Goal: Information Seeking & Learning: Check status

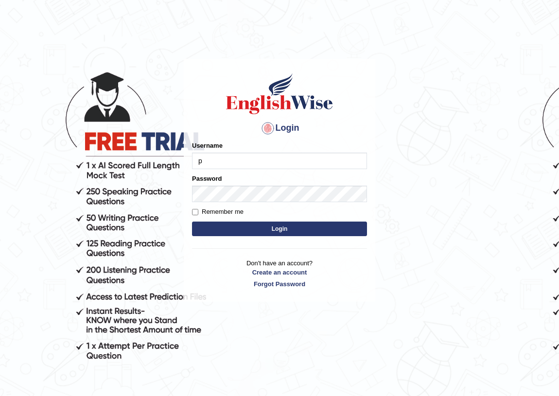
type input "pramod_parramatta"
click at [299, 228] on button "Login" at bounding box center [279, 229] width 175 height 15
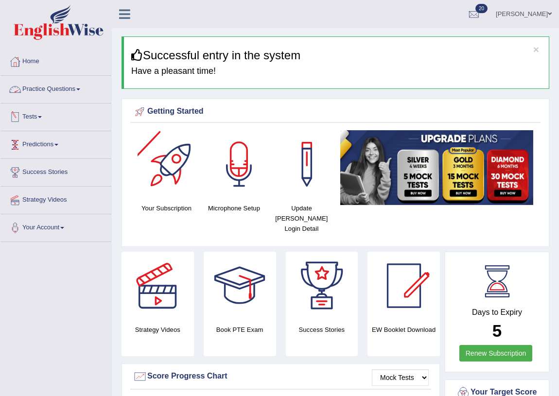
click at [53, 89] on link "Practice Questions" at bounding box center [55, 88] width 111 height 24
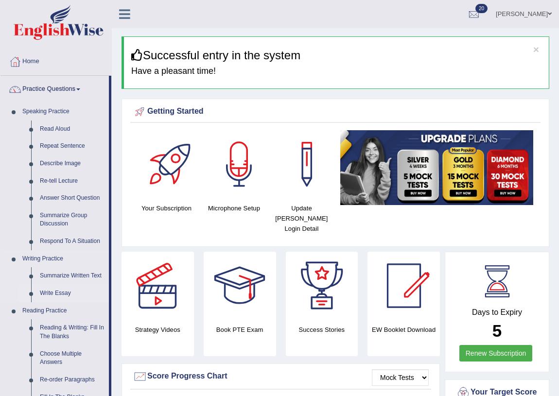
click at [59, 293] on link "Write Essay" at bounding box center [71, 294] width 73 height 18
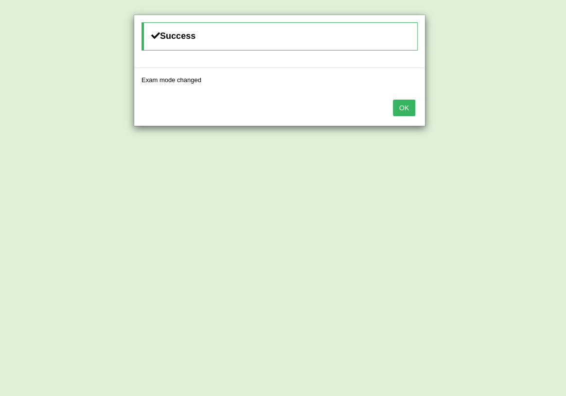
click at [410, 106] on button "OK" at bounding box center [404, 108] width 22 height 17
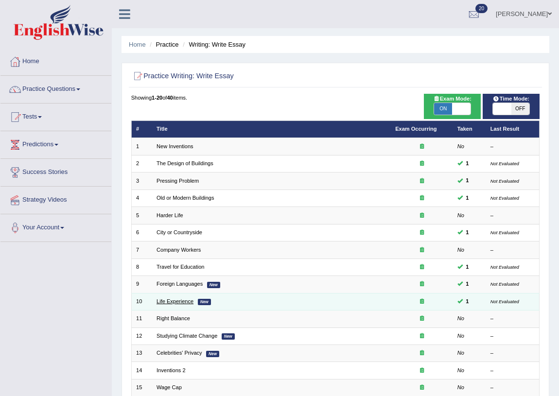
click at [176, 299] on link "Life Experience" at bounding box center [175, 302] width 37 height 6
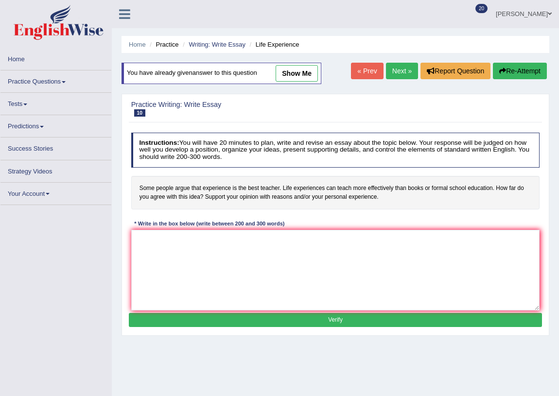
click at [294, 71] on link "show me" at bounding box center [297, 73] width 42 height 17
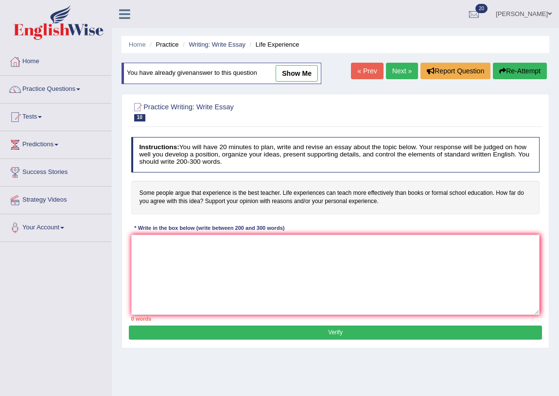
click at [299, 69] on link "show me" at bounding box center [297, 73] width 42 height 17
type textarea "The issue of life experince has become increasingly important and like many oth…"
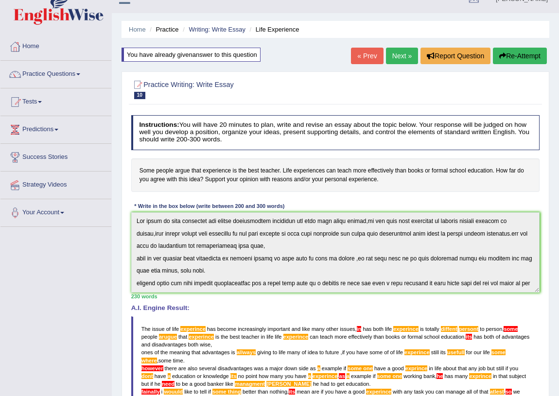
click at [129, 215] on div "Instructions: You will have 20 minutes to plan, write and revise an essay about…" at bounding box center [335, 301] width 413 height 381
click at [391, 199] on div "Instructions: You will have 20 minutes to plan, write and revise an essay about…" at bounding box center [335, 301] width 413 height 381
click at [45, 101] on link "Tests" at bounding box center [55, 100] width 111 height 24
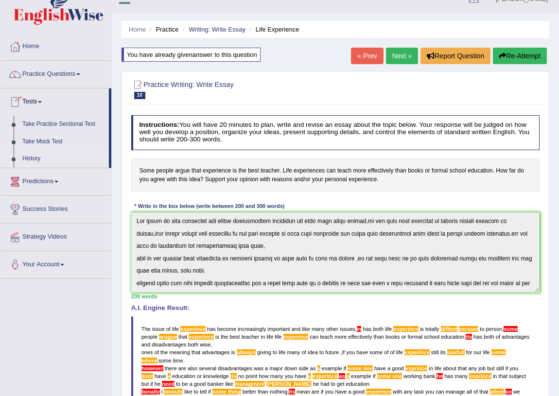
click at [37, 155] on link "History" at bounding box center [63, 159] width 91 height 18
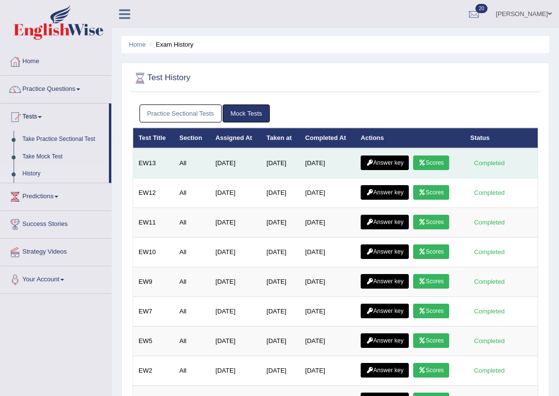
click at [443, 161] on link "Scores" at bounding box center [431, 163] width 36 height 15
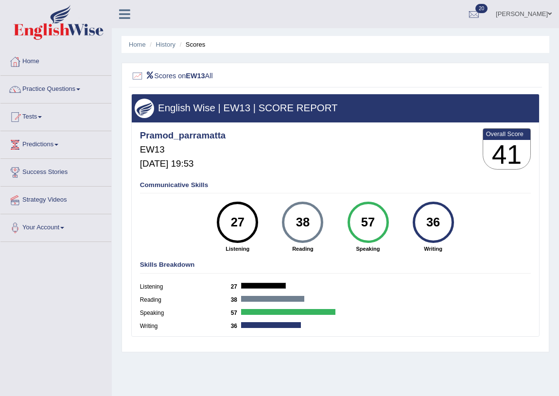
drag, startPoint x: 231, startPoint y: 220, endPoint x: 223, endPoint y: 222, distance: 8.4
click at [223, 222] on div "27" at bounding box center [238, 222] width 30 height 35
click at [272, 155] on div "Pramod_parramatta EW13 Oct 3, 2025, 19:53 Overall Score 41" at bounding box center [335, 150] width 395 height 49
click at [170, 44] on link "History" at bounding box center [165, 44] width 19 height 7
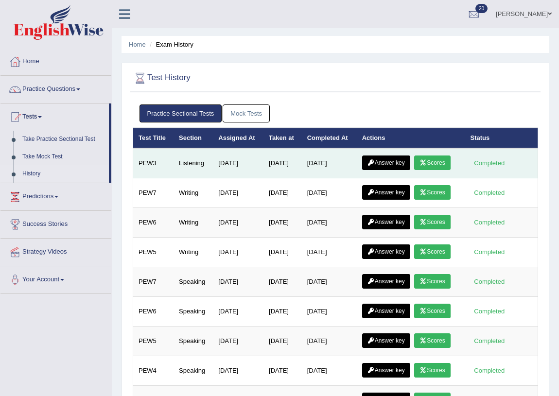
click at [435, 160] on link "Scores" at bounding box center [432, 163] width 36 height 15
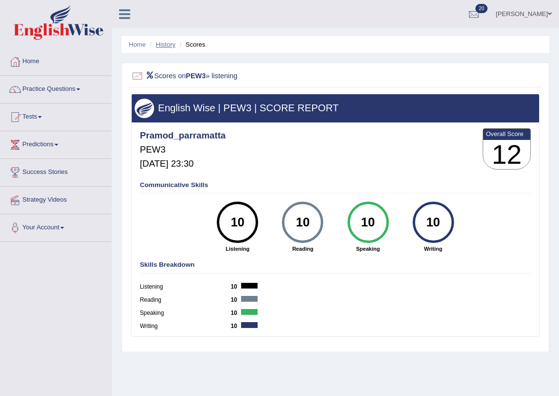
click at [165, 44] on link "History" at bounding box center [165, 44] width 19 height 7
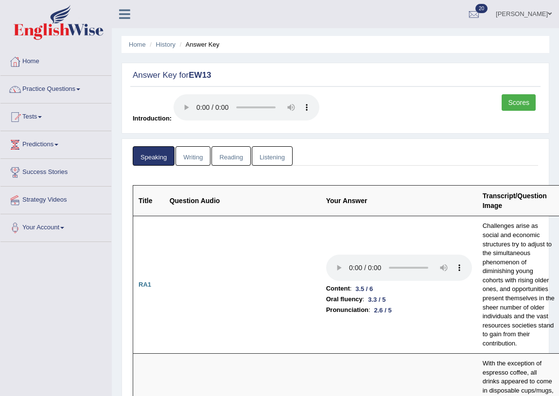
click at [162, 41] on link "History" at bounding box center [165, 44] width 19 height 7
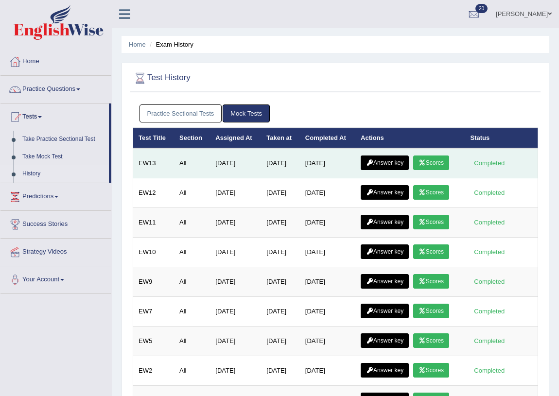
click at [399, 161] on link "Answer key" at bounding box center [385, 163] width 48 height 15
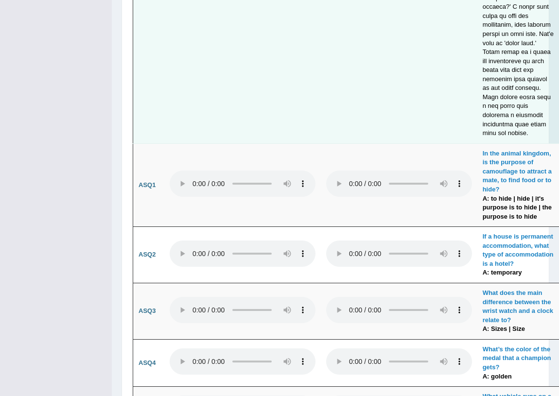
scroll to position [2961, 0]
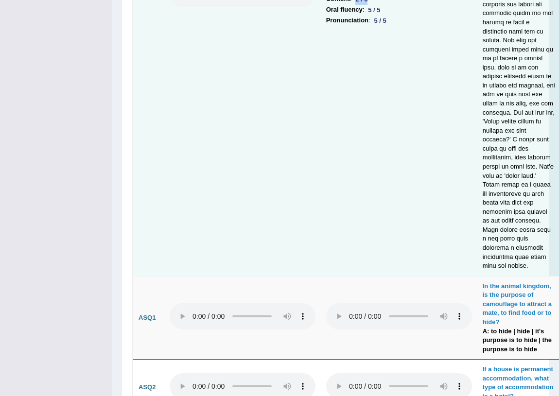
drag, startPoint x: 356, startPoint y: 132, endPoint x: 373, endPoint y: 135, distance: 17.7
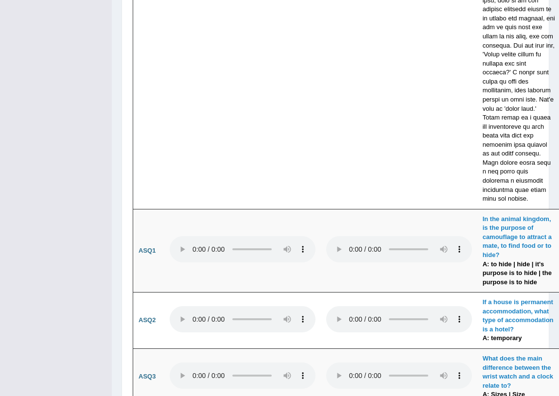
scroll to position [0, 0]
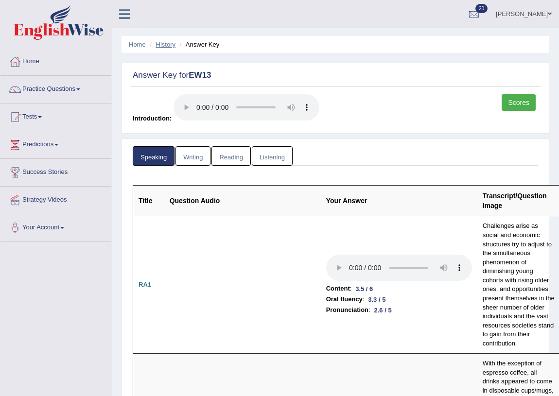
click at [170, 41] on link "History" at bounding box center [165, 44] width 19 height 7
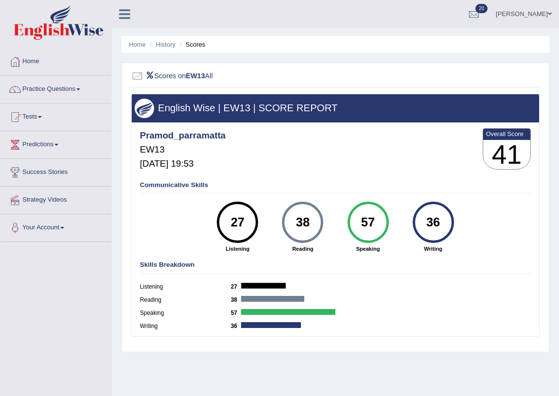
drag, startPoint x: 310, startPoint y: 223, endPoint x: 299, endPoint y: 224, distance: 11.2
click at [299, 224] on div "38" at bounding box center [303, 222] width 30 height 35
click at [307, 230] on div "38" at bounding box center [303, 222] width 30 height 35
drag, startPoint x: 316, startPoint y: 221, endPoint x: 294, endPoint y: 222, distance: 21.4
click at [294, 222] on div "38" at bounding box center [303, 222] width 30 height 35
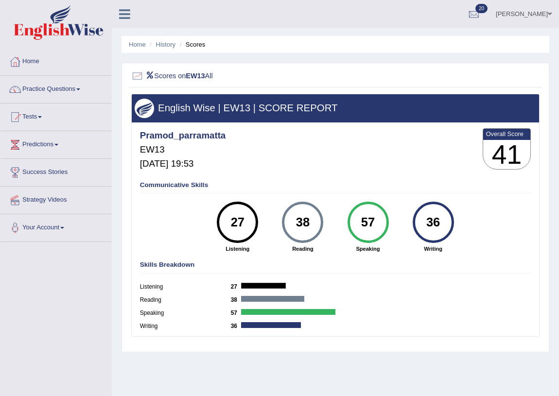
click at [299, 233] on div "38" at bounding box center [303, 222] width 30 height 35
click at [164, 40] on li "History" at bounding box center [161, 44] width 28 height 9
click at [164, 43] on link "History" at bounding box center [165, 44] width 19 height 7
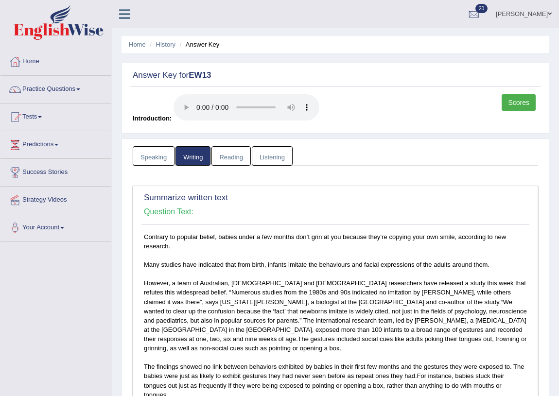
click at [235, 157] on link "Reading" at bounding box center [230, 156] width 39 height 20
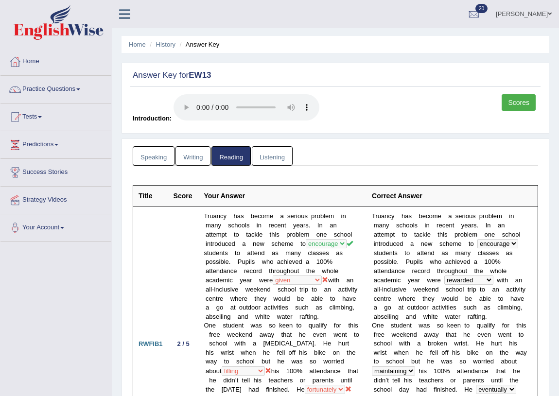
click at [276, 160] on link "Listening" at bounding box center [272, 156] width 41 height 20
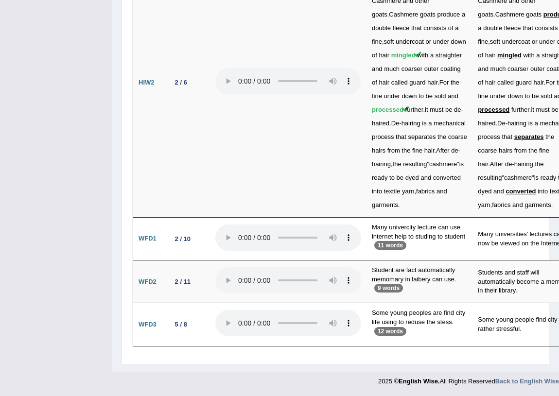
scroll to position [2867, 0]
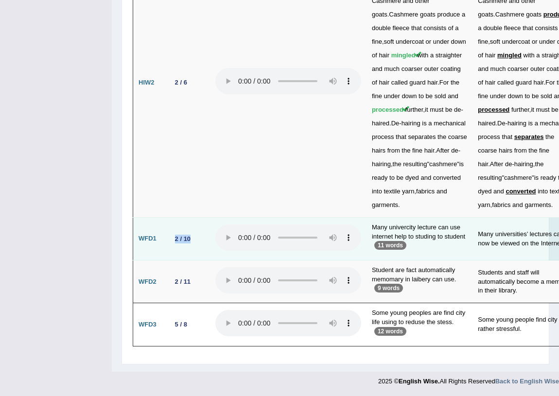
drag, startPoint x: 174, startPoint y: 238, endPoint x: 194, endPoint y: 240, distance: 20.0
click at [194, 240] on div "2 / 10" at bounding box center [182, 239] width 23 height 10
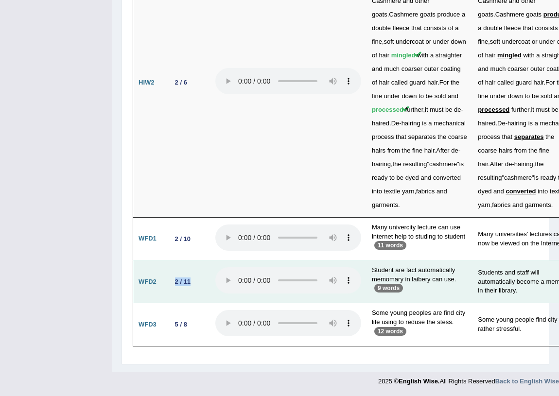
drag, startPoint x: 180, startPoint y: 281, endPoint x: 199, endPoint y: 286, distance: 20.2
click at [199, 286] on td "2 / 11" at bounding box center [188, 282] width 44 height 43
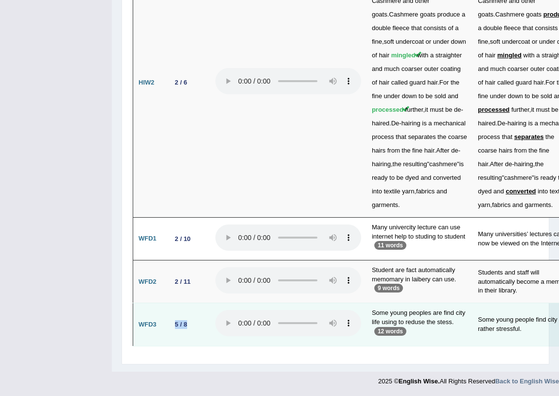
click at [195, 326] on td "5 / 8" at bounding box center [188, 324] width 44 height 43
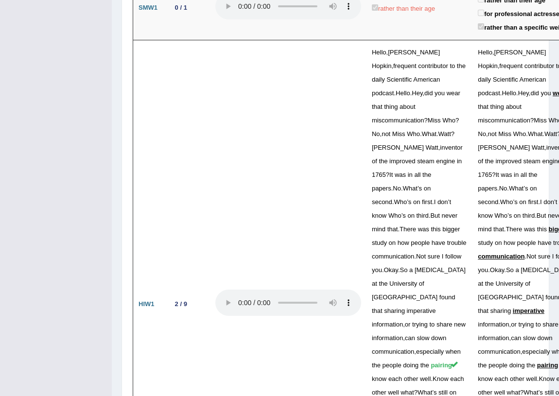
scroll to position [0, 0]
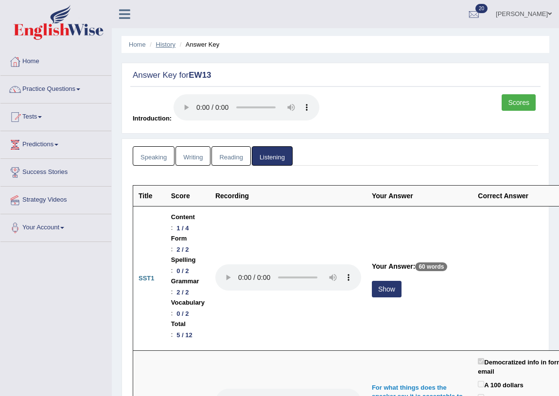
click at [165, 43] on link "History" at bounding box center [165, 44] width 19 height 7
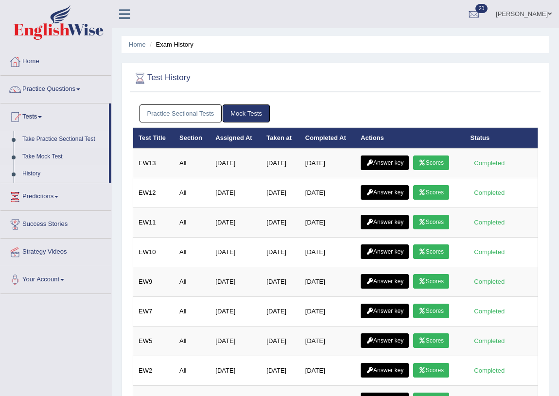
click at [89, 136] on link "Take Practice Sectional Test" at bounding box center [63, 140] width 91 height 18
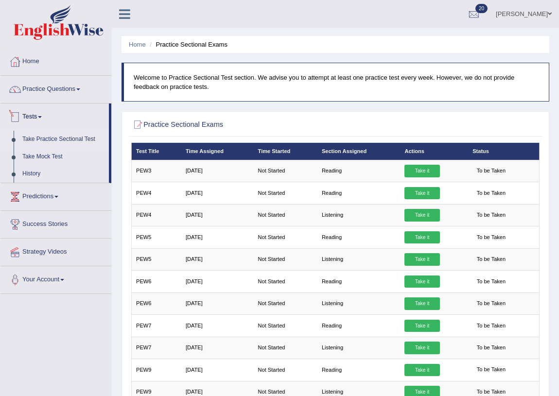
click at [42, 112] on link "Tests" at bounding box center [54, 116] width 108 height 24
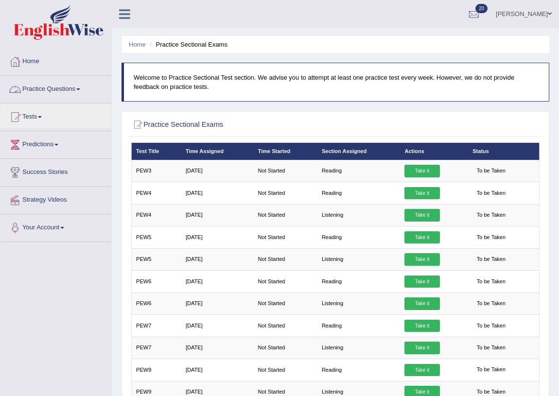
click at [78, 89] on link "Practice Questions" at bounding box center [55, 88] width 111 height 24
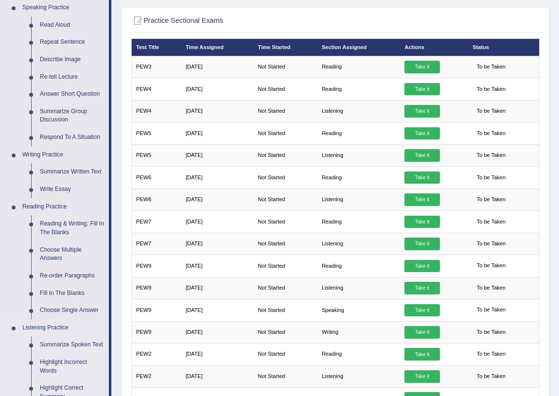
scroll to position [88, 0]
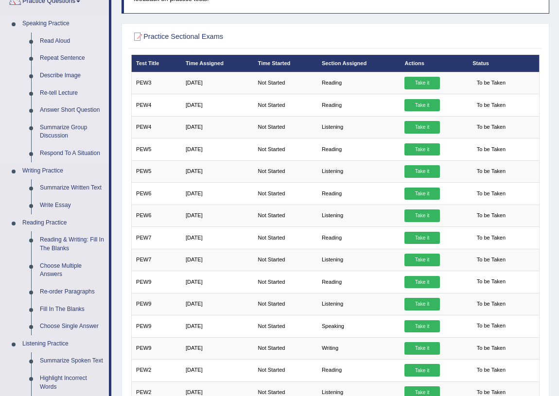
click at [68, 53] on link "Repeat Sentence" at bounding box center [71, 59] width 73 height 18
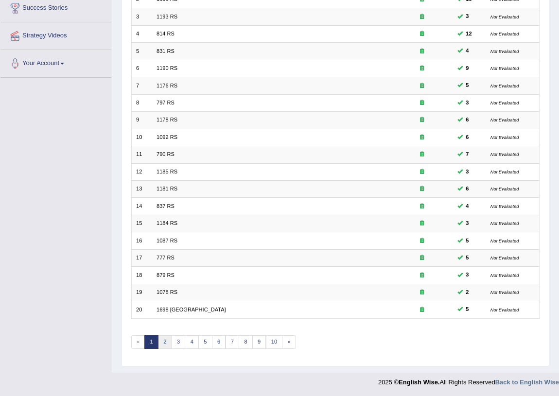
click at [164, 339] on link "2" at bounding box center [165, 342] width 14 height 14
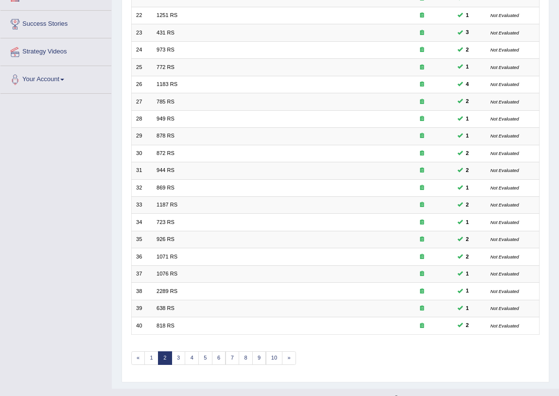
scroll to position [164, 0]
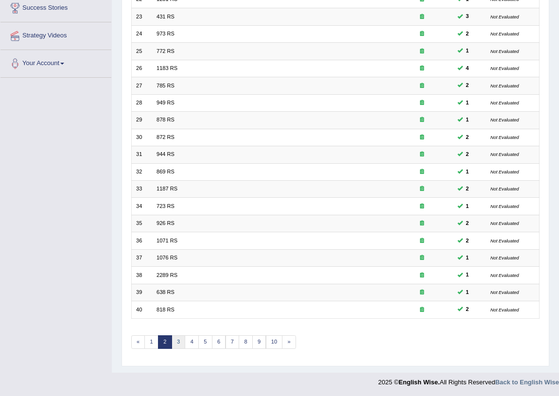
click at [174, 340] on link "3" at bounding box center [179, 342] width 14 height 14
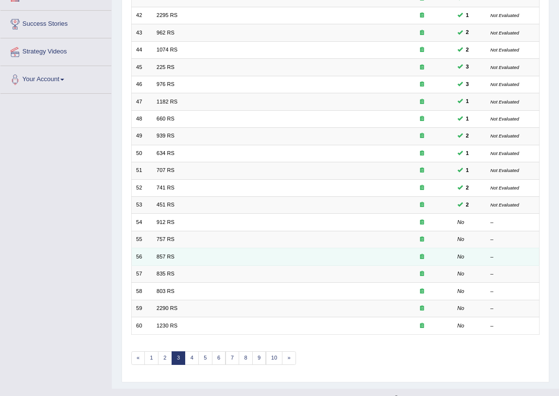
scroll to position [164, 0]
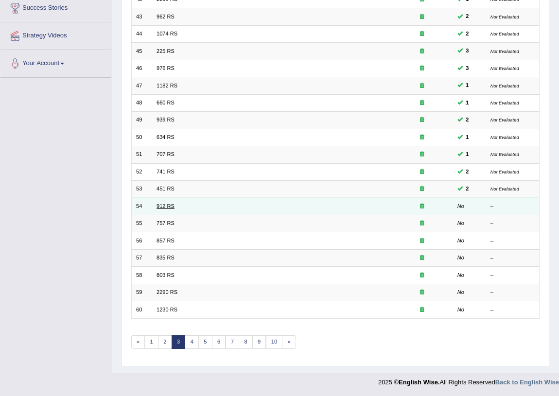
click at [170, 204] on link "912 RS" at bounding box center [166, 206] width 18 height 6
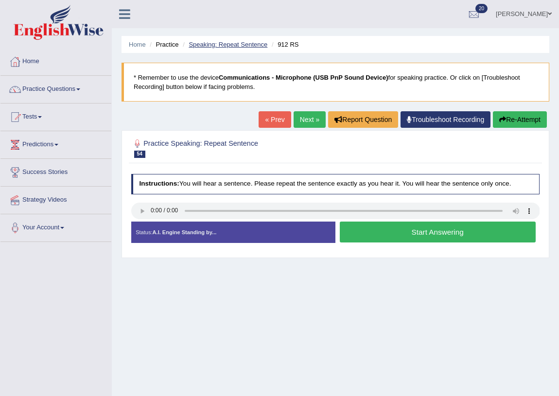
click at [203, 42] on link "Speaking: Repeat Sentence" at bounding box center [228, 44] width 79 height 7
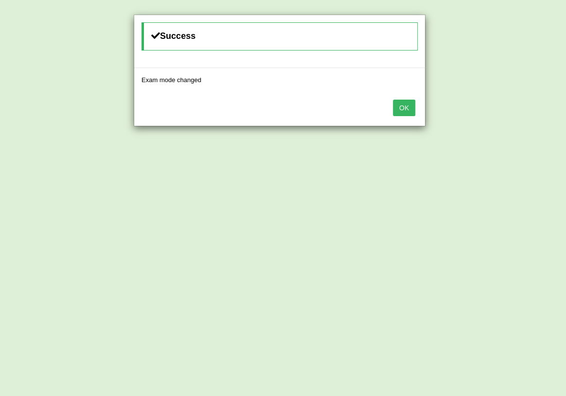
drag, startPoint x: 407, startPoint y: 107, endPoint x: 413, endPoint y: 109, distance: 5.5
click at [407, 108] on button "OK" at bounding box center [404, 108] width 22 height 17
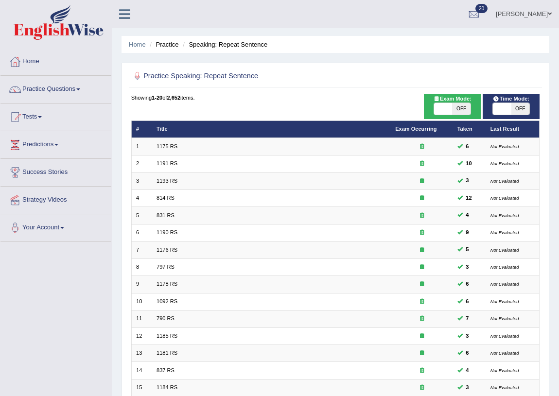
click at [513, 107] on span "OFF" at bounding box center [520, 109] width 18 height 12
checkbox input "true"
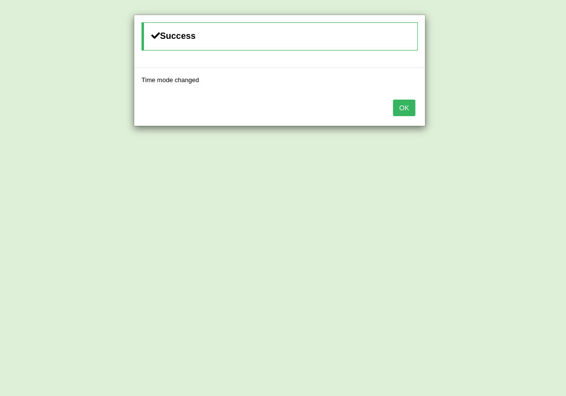
click at [411, 107] on button "OK" at bounding box center [404, 108] width 22 height 17
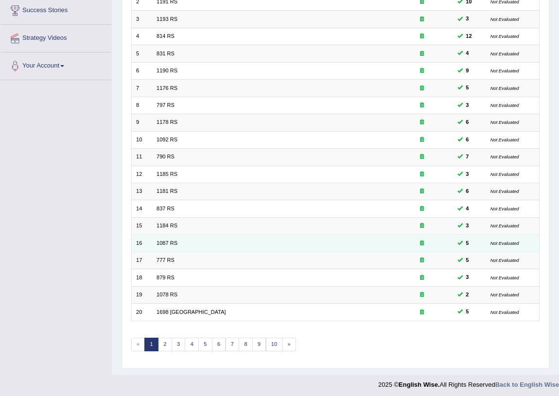
scroll to position [164, 0]
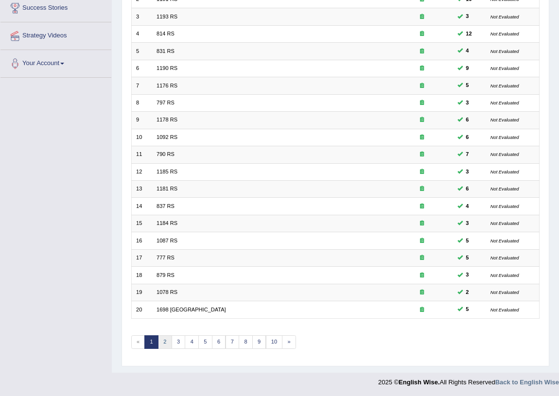
click at [167, 342] on link "2" at bounding box center [165, 342] width 14 height 14
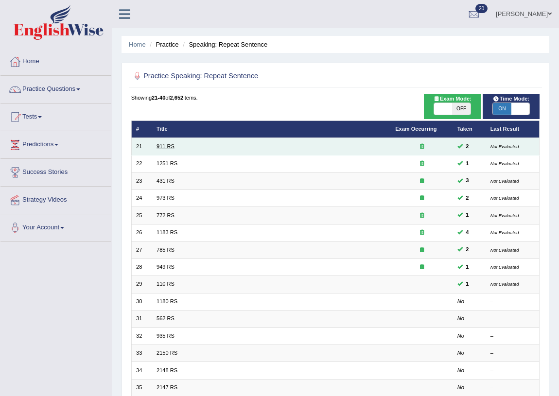
click at [162, 143] on link "911 RS" at bounding box center [166, 146] width 18 height 6
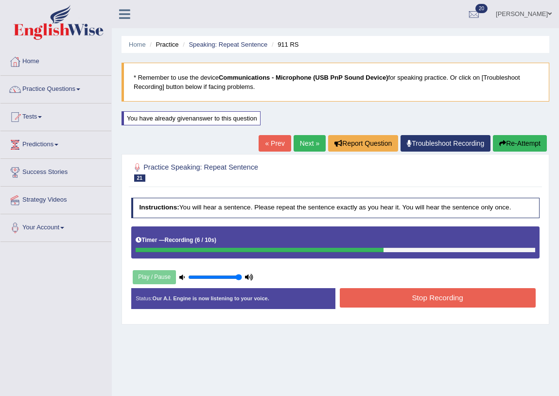
click at [432, 300] on button "Stop Recording" at bounding box center [438, 297] width 196 height 19
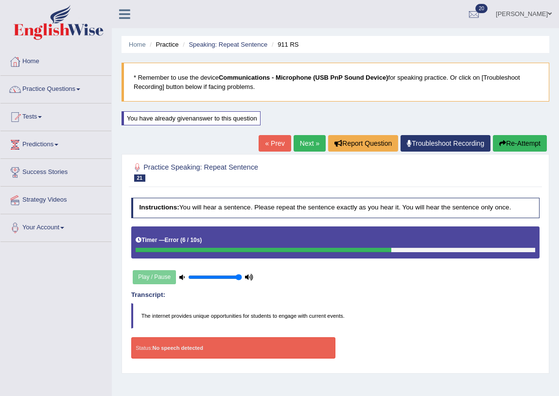
scroll to position [44, 0]
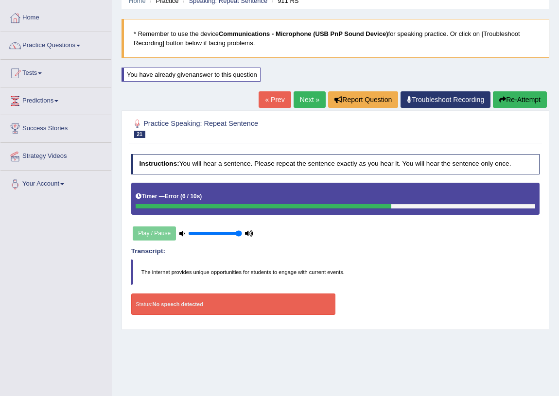
click at [166, 306] on div "Status: No speech detected" at bounding box center [233, 304] width 204 height 21
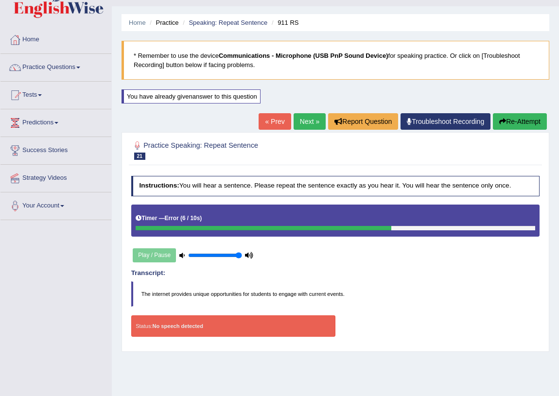
scroll to position [0, 0]
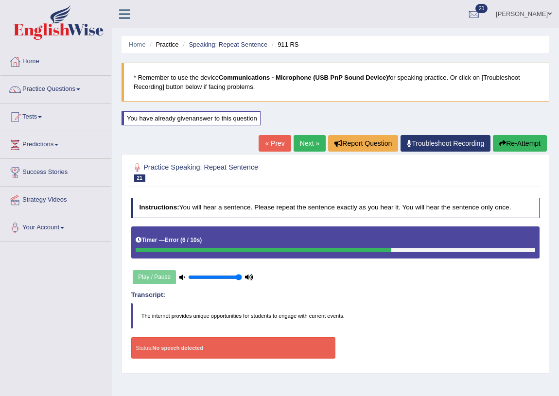
click at [327, 88] on blockquote "* Remember to use the device Communications - Microphone (USB PnP Sound Device)…" at bounding box center [336, 82] width 428 height 39
click at [38, 61] on link "Home" at bounding box center [55, 60] width 111 height 24
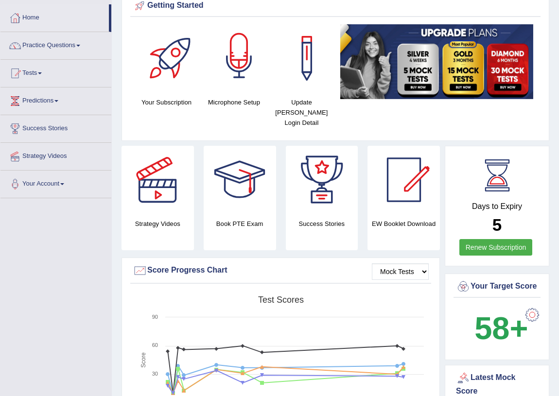
click at [241, 63] on div at bounding box center [239, 58] width 68 height 68
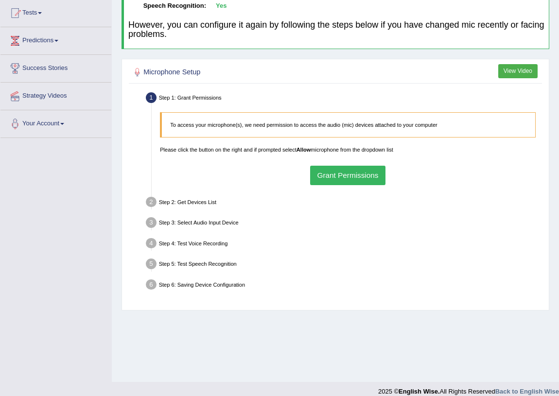
scroll to position [114, 0]
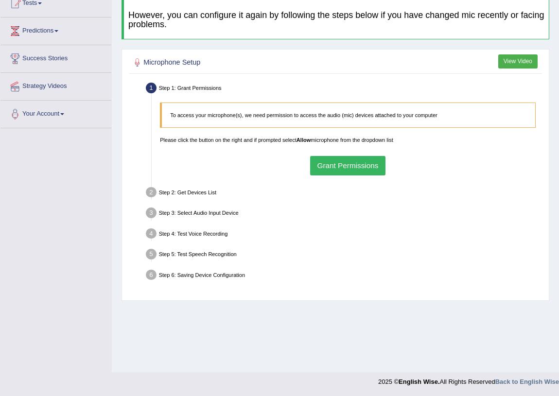
click at [371, 166] on button "Grant Permissions" at bounding box center [347, 165] width 75 height 19
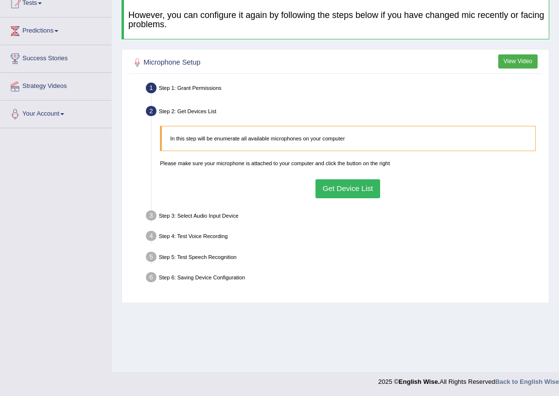
click at [366, 192] on button "Get Device List" at bounding box center [348, 188] width 65 height 19
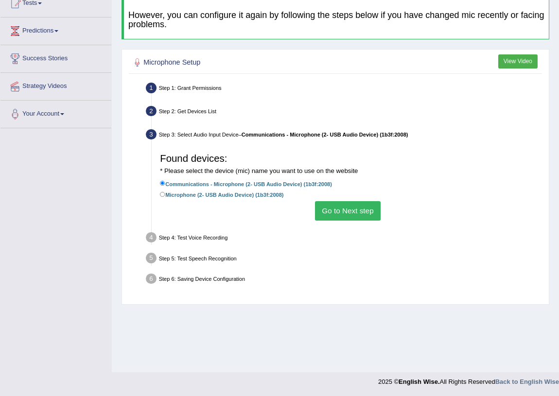
click at [355, 213] on button "Go to Next step" at bounding box center [348, 210] width 66 height 19
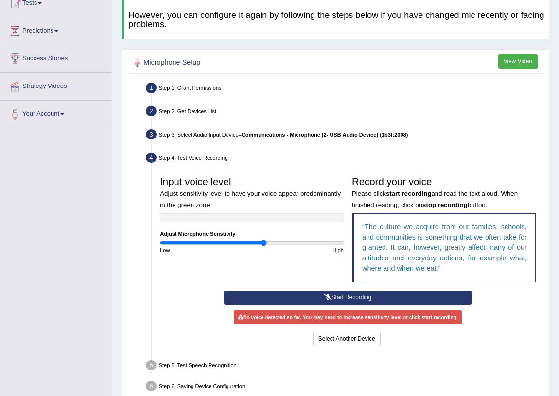
click at [345, 297] on button "Start Recording" at bounding box center [347, 298] width 247 height 14
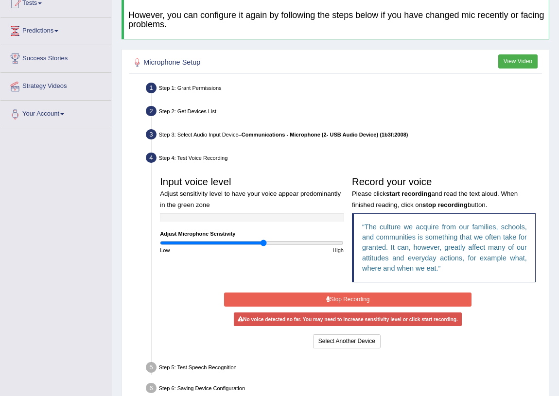
click at [328, 297] on icon at bounding box center [328, 300] width 4 height 6
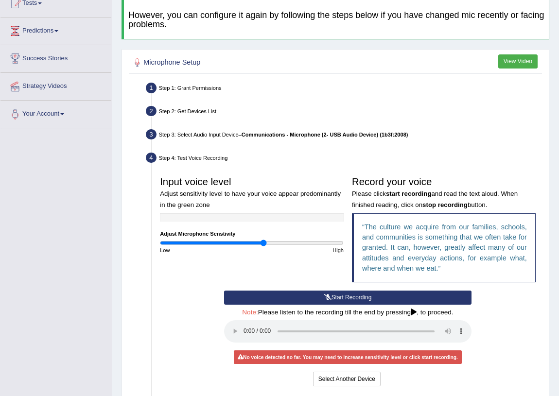
click at [328, 297] on icon at bounding box center [327, 298] width 7 height 6
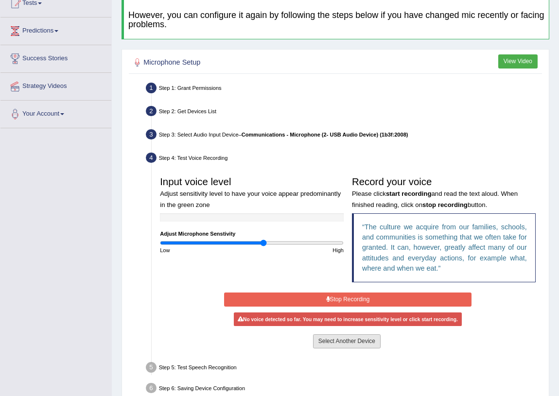
click at [335, 335] on button "Select Another Device" at bounding box center [347, 342] width 68 height 14
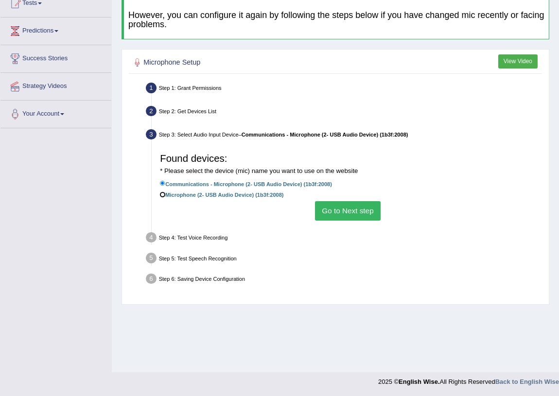
click at [160, 193] on input "Microphone (2- USB Audio Device) (1b3f:2008)" at bounding box center [162, 194] width 5 height 5
radio input "true"
click at [161, 182] on input "Communications - Microphone (2- USB Audio Device) (1b3f:2008)" at bounding box center [162, 183] width 5 height 5
radio input "true"
click at [341, 211] on button "Go to Next step" at bounding box center [348, 210] width 66 height 19
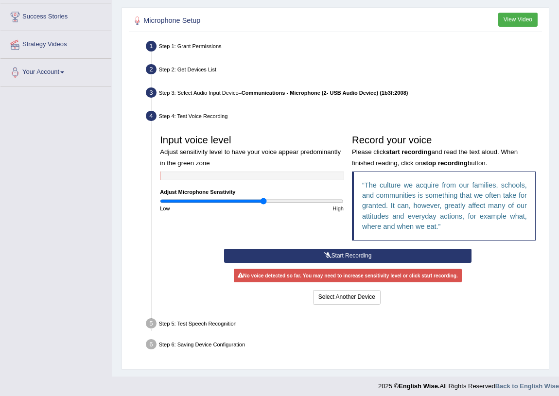
scroll to position [159, 0]
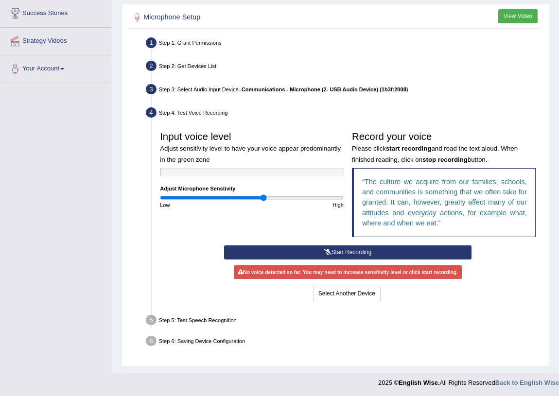
click at [342, 249] on button "Start Recording" at bounding box center [347, 253] width 247 height 14
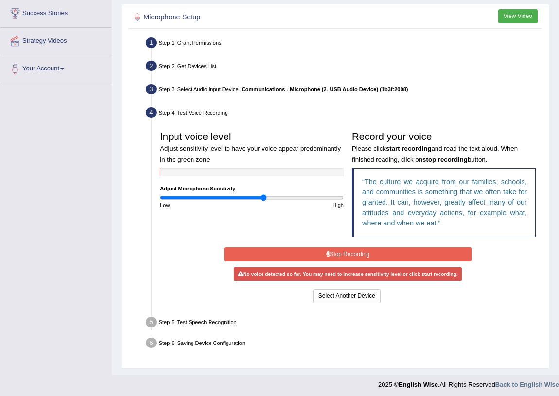
click at [361, 251] on button "Stop Recording" at bounding box center [347, 254] width 247 height 14
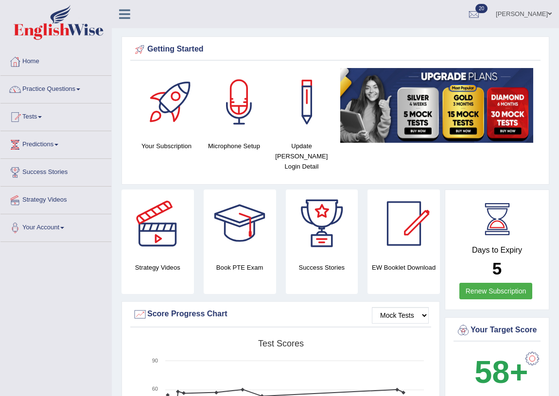
click at [238, 113] on div at bounding box center [239, 102] width 68 height 68
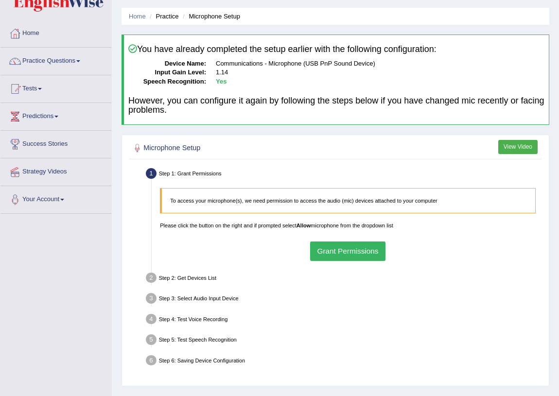
scroll to position [44, 0]
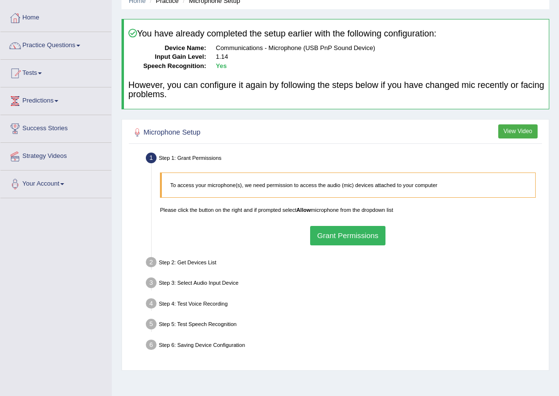
click at [347, 236] on button "Grant Permissions" at bounding box center [347, 235] width 75 height 19
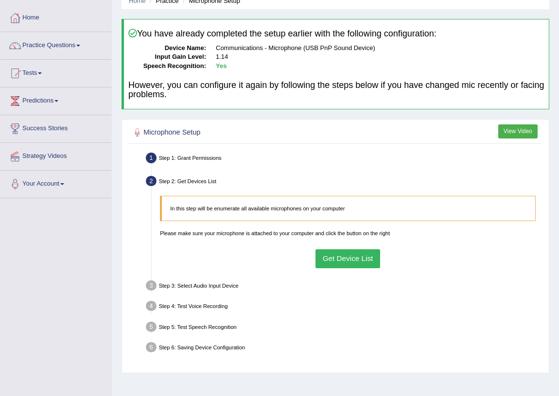
click at [343, 255] on button "Get Device List" at bounding box center [348, 258] width 65 height 19
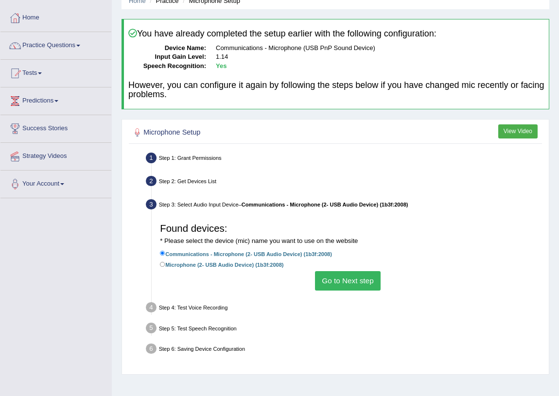
scroll to position [114, 0]
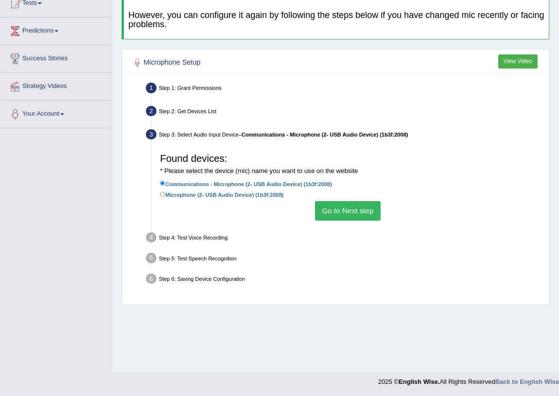
click at [361, 208] on button "Go to Next step" at bounding box center [348, 210] width 66 height 19
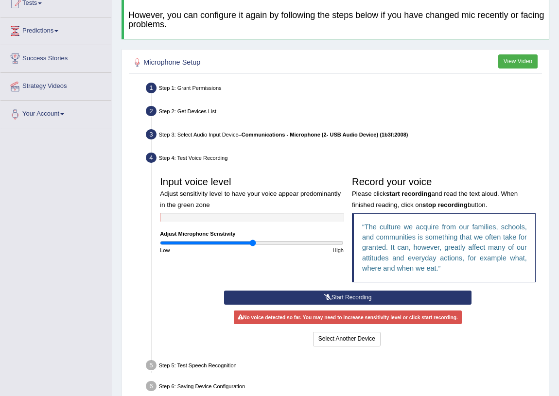
drag, startPoint x: 262, startPoint y: 238, endPoint x: 253, endPoint y: 240, distance: 9.4
click at [253, 240] on input "range" at bounding box center [252, 243] width 184 height 7
drag, startPoint x: 253, startPoint y: 240, endPoint x: 265, endPoint y: 244, distance: 12.9
click at [265, 244] on input "range" at bounding box center [252, 243] width 184 height 7
drag, startPoint x: 266, startPoint y: 243, endPoint x: 283, endPoint y: 246, distance: 17.3
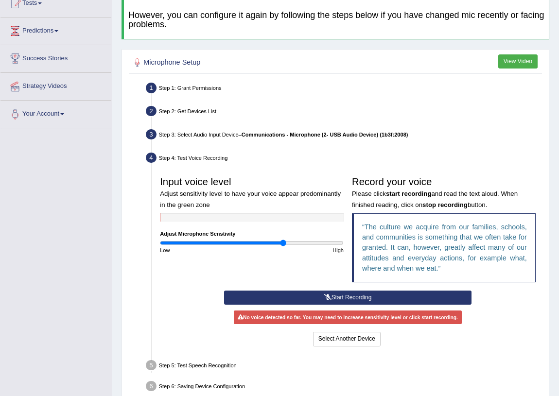
click at [283, 246] on input "range" at bounding box center [252, 243] width 184 height 7
drag, startPoint x: 285, startPoint y: 244, endPoint x: 270, endPoint y: 243, distance: 15.1
click at [270, 243] on input "range" at bounding box center [252, 243] width 184 height 7
drag, startPoint x: 269, startPoint y: 243, endPoint x: 264, endPoint y: 243, distance: 5.3
type input "1.14"
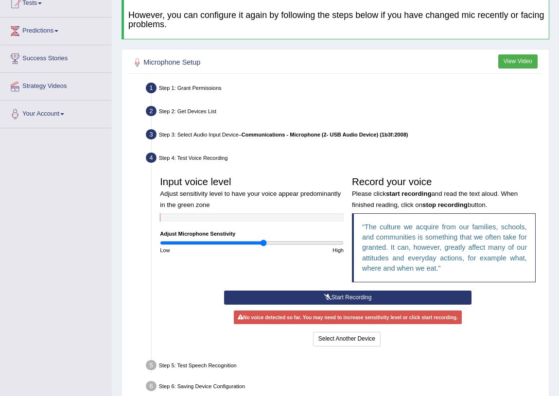
click at [264, 243] on input "range" at bounding box center [252, 243] width 184 height 7
click at [239, 214] on div at bounding box center [252, 217] width 184 height 8
click at [335, 293] on button "Start Recording" at bounding box center [347, 298] width 247 height 14
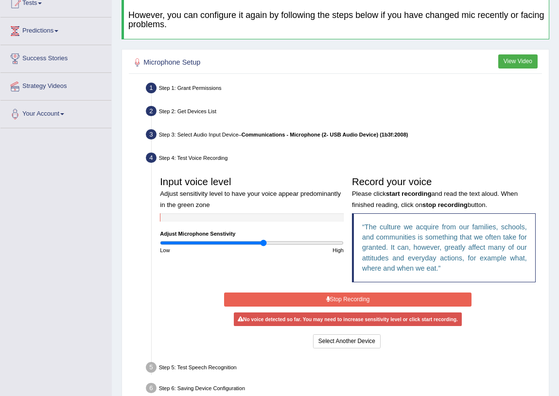
click at [335, 294] on button "Stop Recording" at bounding box center [347, 300] width 247 height 14
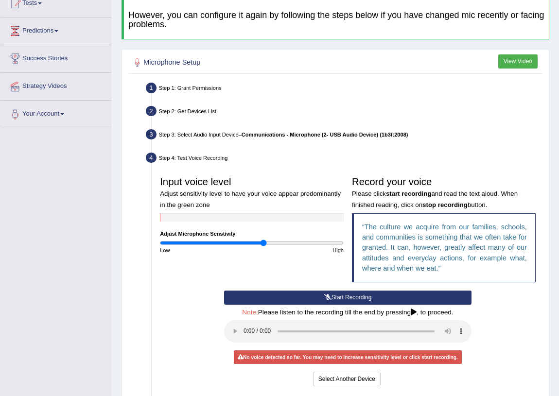
click at [416, 311] on icon at bounding box center [414, 312] width 6 height 7
click at [274, 355] on div "No voice detected so far. You may need to increase sensitivity level or click s…" at bounding box center [348, 358] width 229 height 14
drag, startPoint x: 195, startPoint y: 227, endPoint x: 213, endPoint y: 233, distance: 18.6
click at [199, 230] on div "Input voice level Adjust sensitivity level to have your voice appear predominan…" at bounding box center [252, 213] width 192 height 82
click at [312, 294] on button "Start Recording" at bounding box center [347, 298] width 247 height 14
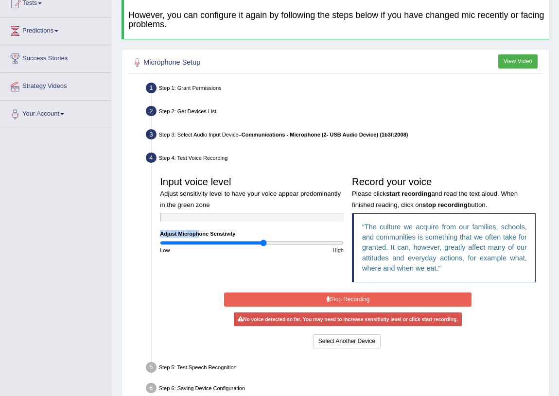
click at [313, 294] on button "Stop Recording" at bounding box center [347, 300] width 247 height 14
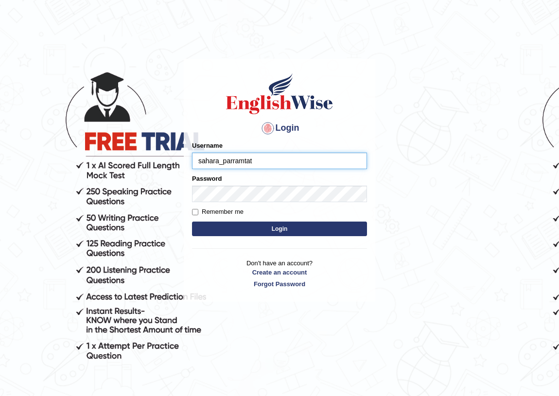
type input "sahara_parramtata"
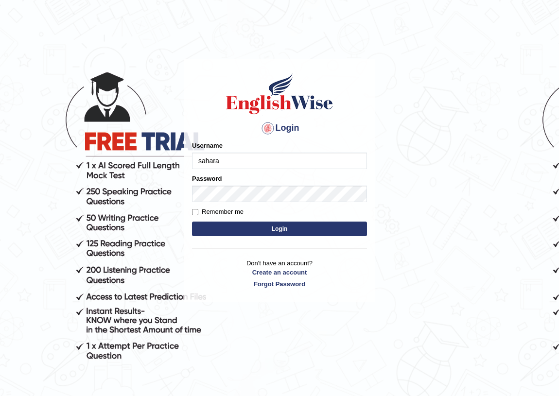
type input "sahara_parramtata"
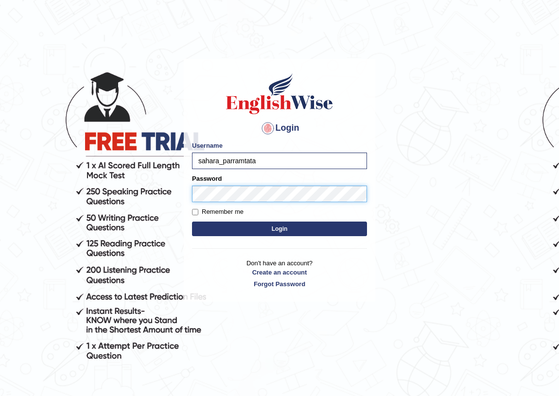
click at [192, 222] on button "Login" at bounding box center [279, 229] width 175 height 15
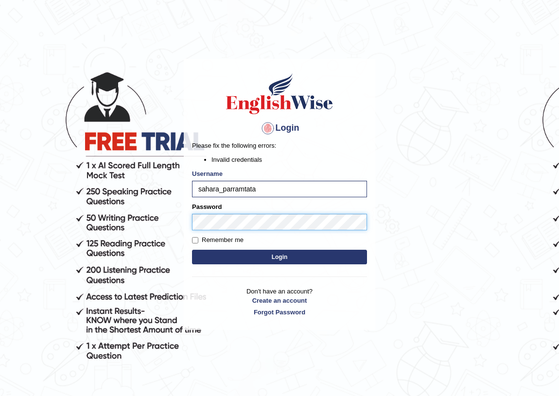
click at [192, 250] on button "Login" at bounding box center [279, 257] width 175 height 15
click at [291, 184] on input "sahara_parramtata" at bounding box center [279, 189] width 175 height 17
type input "sahara_parramata"
click at [218, 254] on button "Login" at bounding box center [279, 257] width 175 height 15
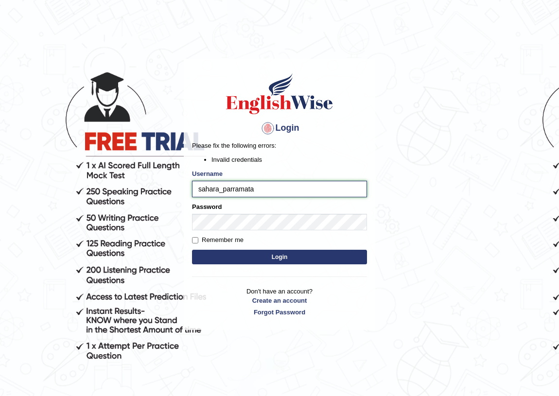
click at [291, 186] on input "sahara_parramata" at bounding box center [279, 189] width 175 height 17
type input "s"
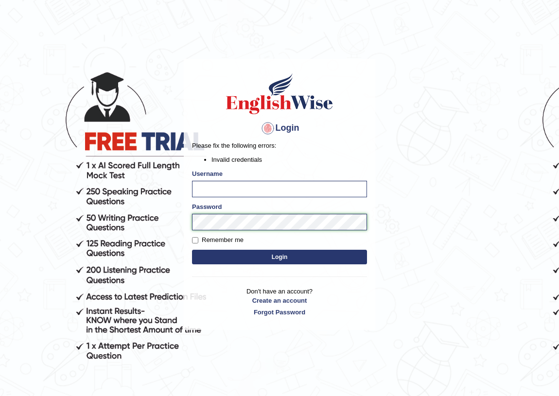
click at [233, 222] on div "Password" at bounding box center [279, 216] width 175 height 28
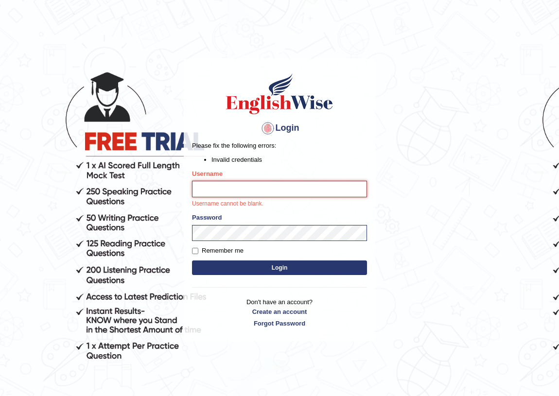
click at [237, 192] on input "Username" at bounding box center [279, 189] width 175 height 17
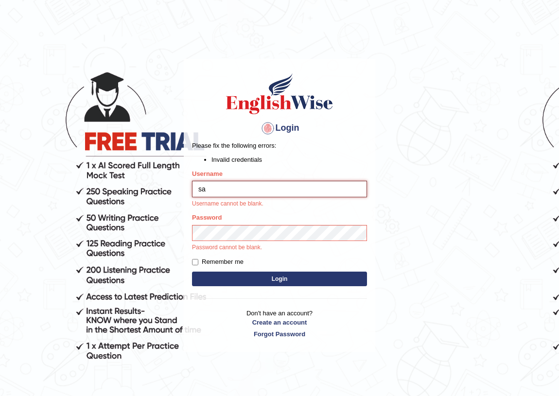
type input "sahara_parramtata"
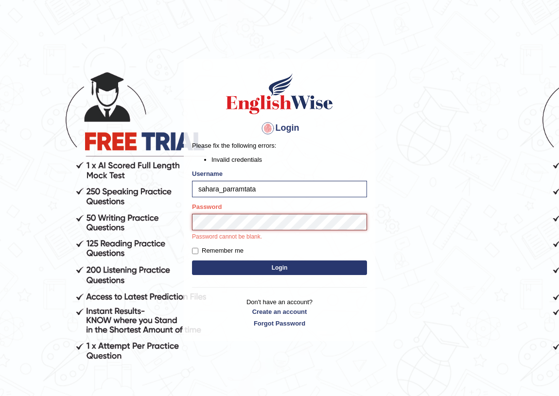
click at [192, 261] on button "Login" at bounding box center [279, 268] width 175 height 15
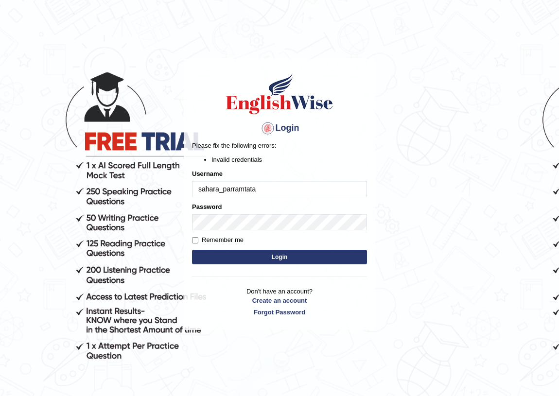
click at [313, 191] on input "sahara_parramtata" at bounding box center [279, 189] width 175 height 17
click at [192, 250] on button "Login" at bounding box center [279, 257] width 175 height 15
click at [195, 237] on input "Remember me" at bounding box center [195, 240] width 6 height 6
checkbox input "true"
click at [206, 255] on button "Login" at bounding box center [279, 257] width 175 height 15
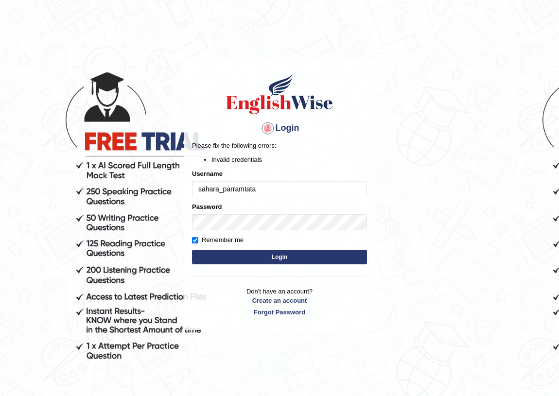
click at [280, 185] on input "sahara_parramtata" at bounding box center [279, 189] width 175 height 17
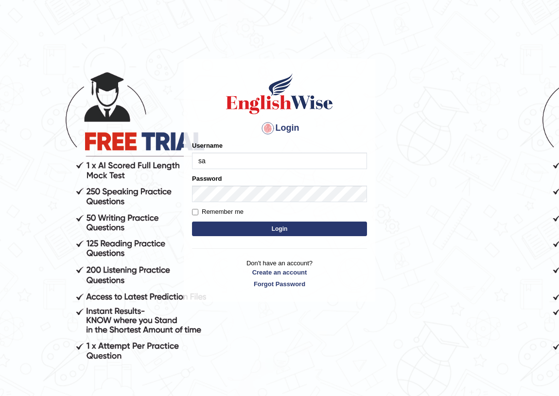
type input "sahara_parramtata"
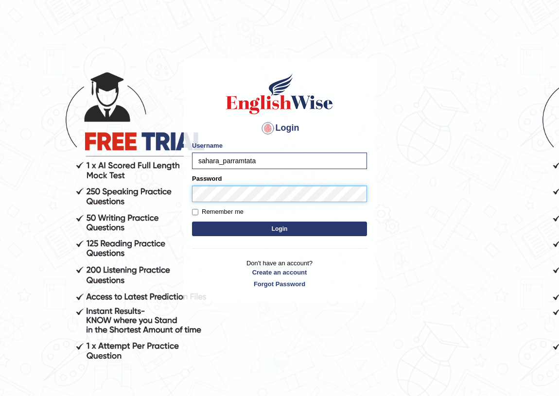
click at [192, 222] on button "Login" at bounding box center [279, 229] width 175 height 15
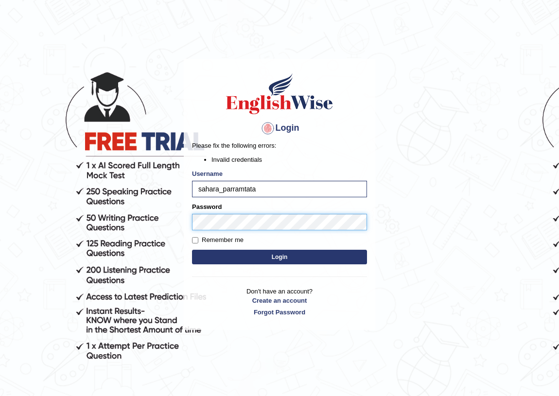
click at [164, 223] on body "Login Please fix the following errors: Invalid credentials Username sahara_parr…" at bounding box center [279, 226] width 559 height 396
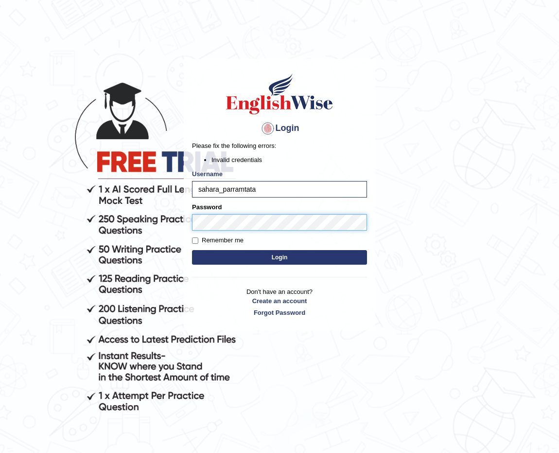
click at [192, 250] on button "Login" at bounding box center [279, 257] width 175 height 15
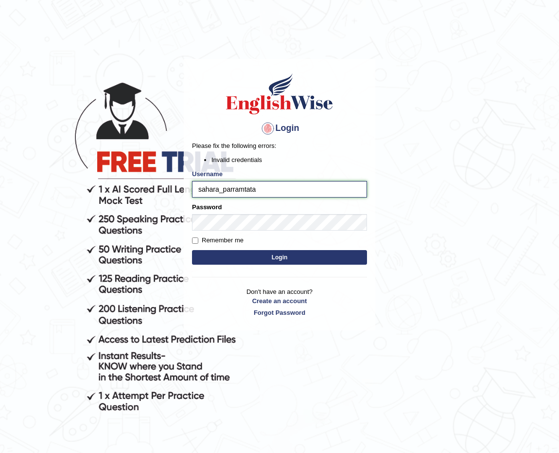
click at [281, 188] on input "sahara_parramtata" at bounding box center [279, 189] width 175 height 17
type input "s"
type input "sahara_parramata"
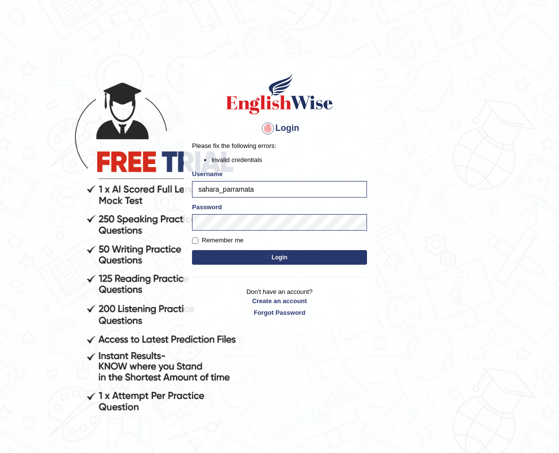
click at [258, 258] on button "Login" at bounding box center [279, 257] width 175 height 15
click at [197, 239] on input "Remember me" at bounding box center [195, 240] width 6 height 6
checkbox input "true"
click at [291, 260] on button "Login" at bounding box center [279, 257] width 175 height 15
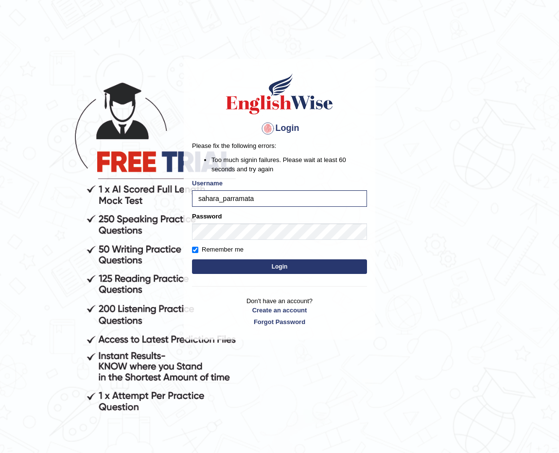
click at [282, 208] on form "Please fix the following errors: Too much signin failures. Please wait at least…" at bounding box center [279, 208] width 175 height 135
drag, startPoint x: 271, startPoint y: 196, endPoint x: 164, endPoint y: 197, distance: 107.5
click at [164, 197] on body "Login Please fix the following errors: Too much signin failures. Please wait at…" at bounding box center [279, 254] width 559 height 453
click at [151, 224] on body "Login Please fix the following errors: Too much signin failures. Please wait at…" at bounding box center [279, 254] width 559 height 453
click at [405, 376] on body "Login Please fix the following errors: Too much signin failures. Please wait at…" at bounding box center [279, 254] width 559 height 453
